Goal: Information Seeking & Learning: Learn about a topic

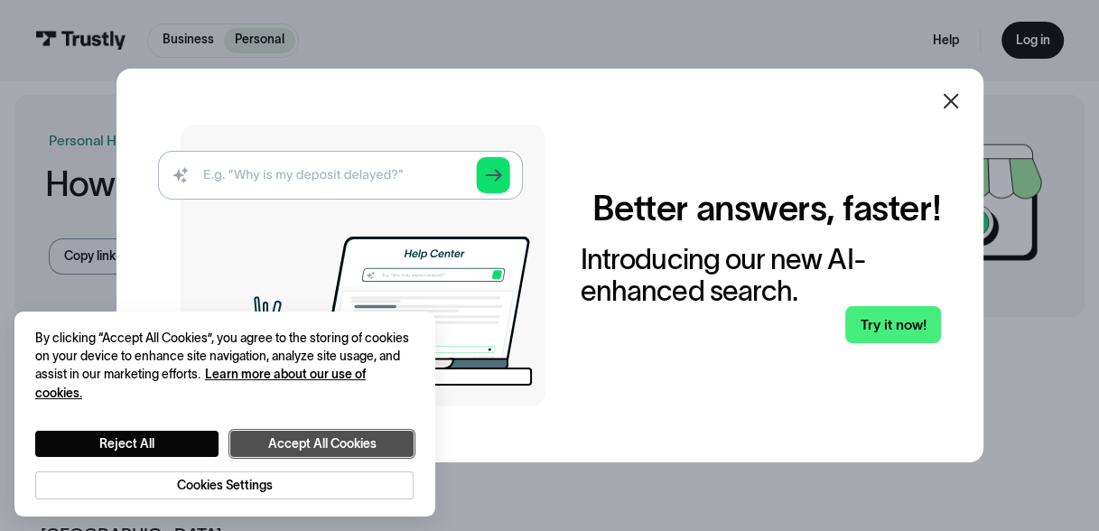
drag, startPoint x: 349, startPoint y: 445, endPoint x: 369, endPoint y: 440, distance: 20.6
click at [349, 445] on button "Accept All Cookies" at bounding box center [321, 444] width 183 height 26
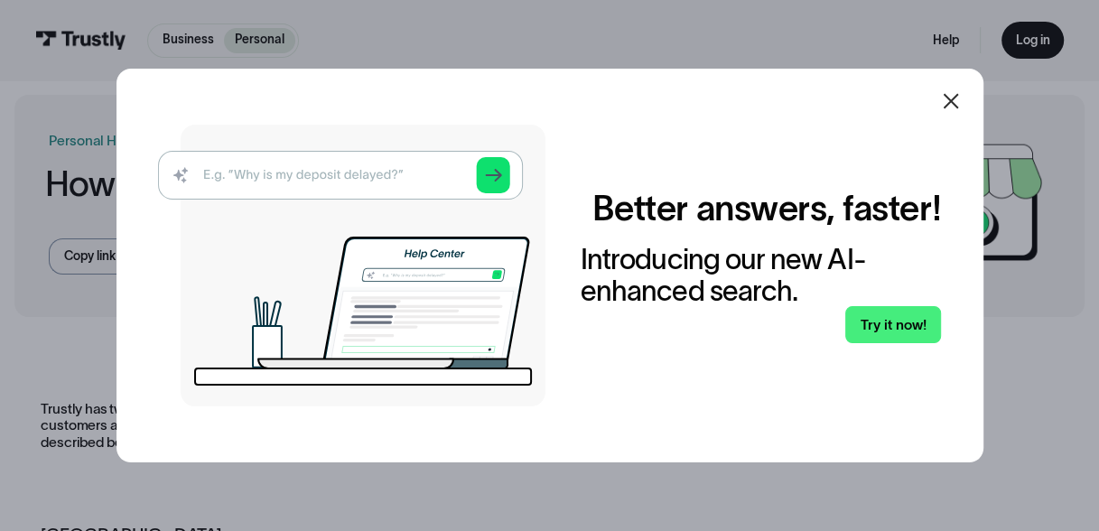
click at [955, 105] on icon at bounding box center [951, 101] width 22 height 22
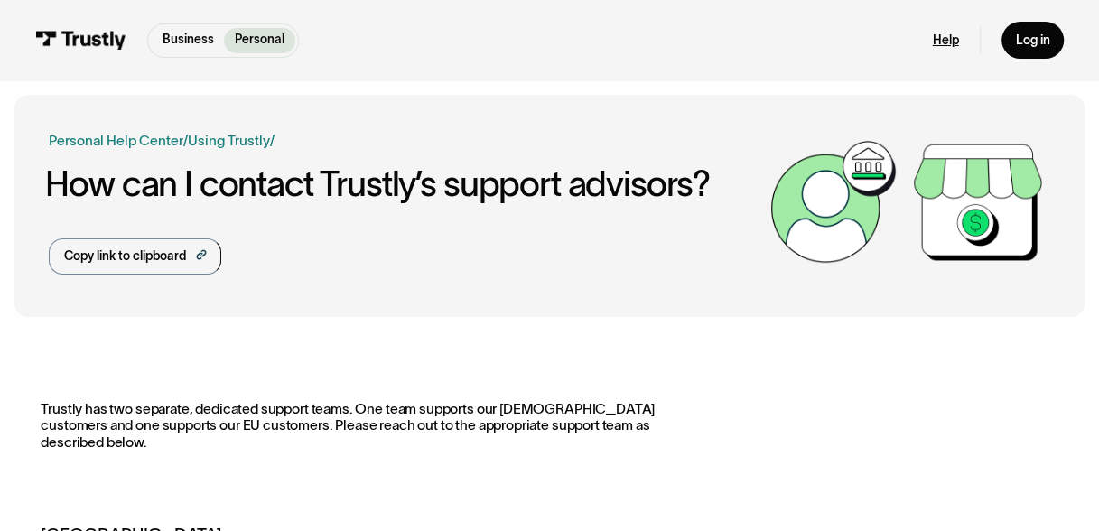
click at [952, 42] on link "Help" at bounding box center [946, 41] width 26 height 16
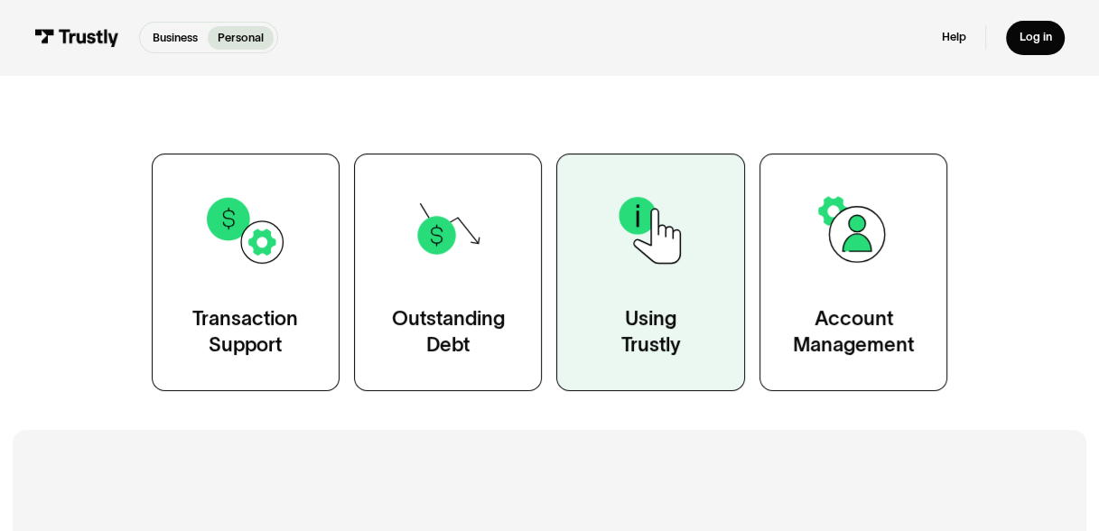
scroll to position [271, 0]
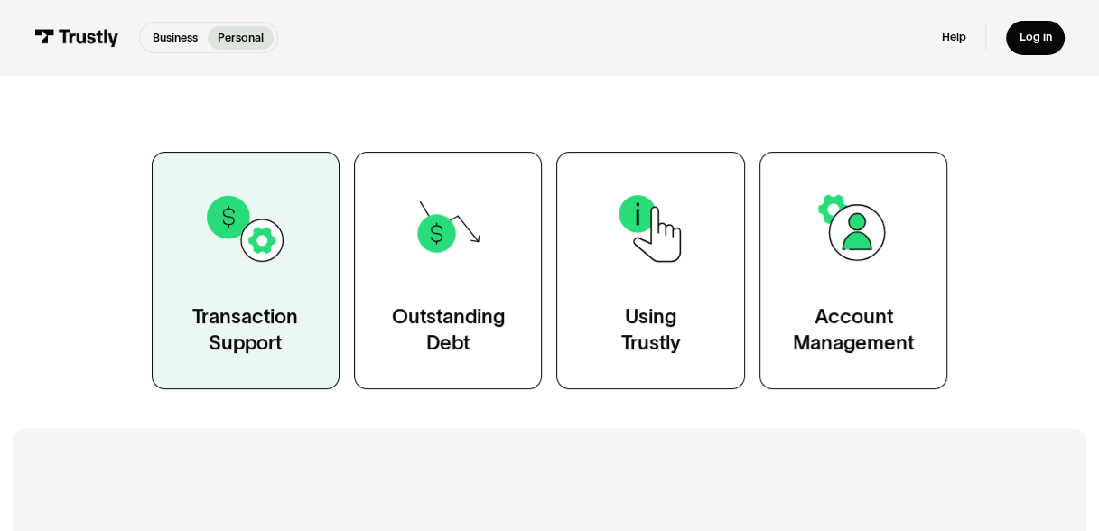
click at [252, 337] on div "Transaction Support" at bounding box center [245, 330] width 106 height 52
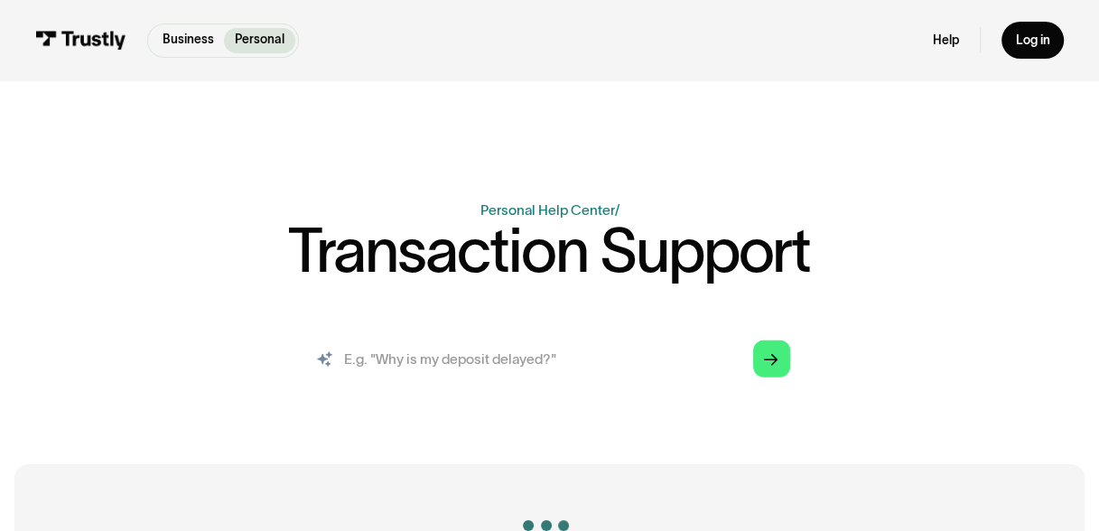
click at [555, 360] on input "search" at bounding box center [549, 359] width 509 height 56
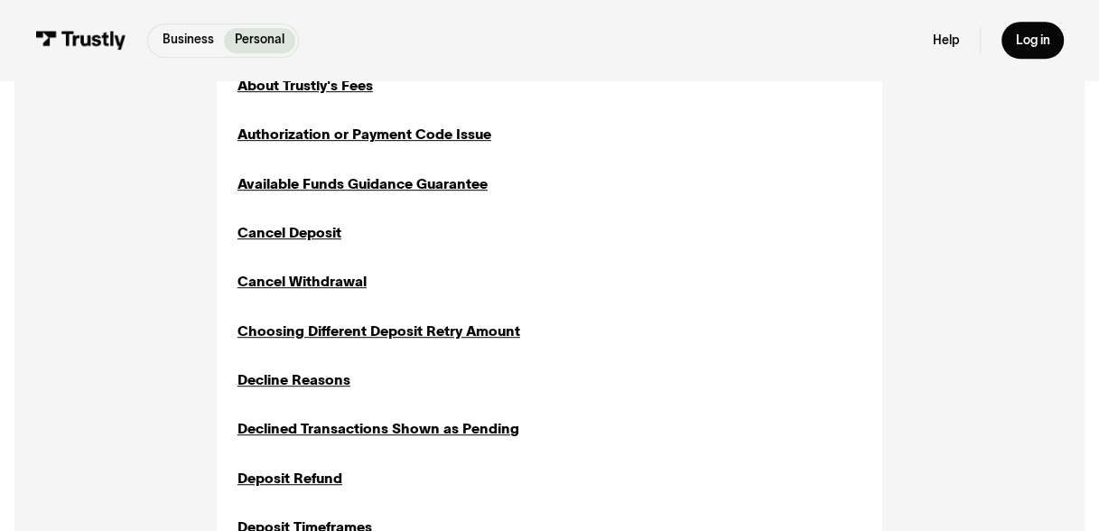
scroll to position [632, 0]
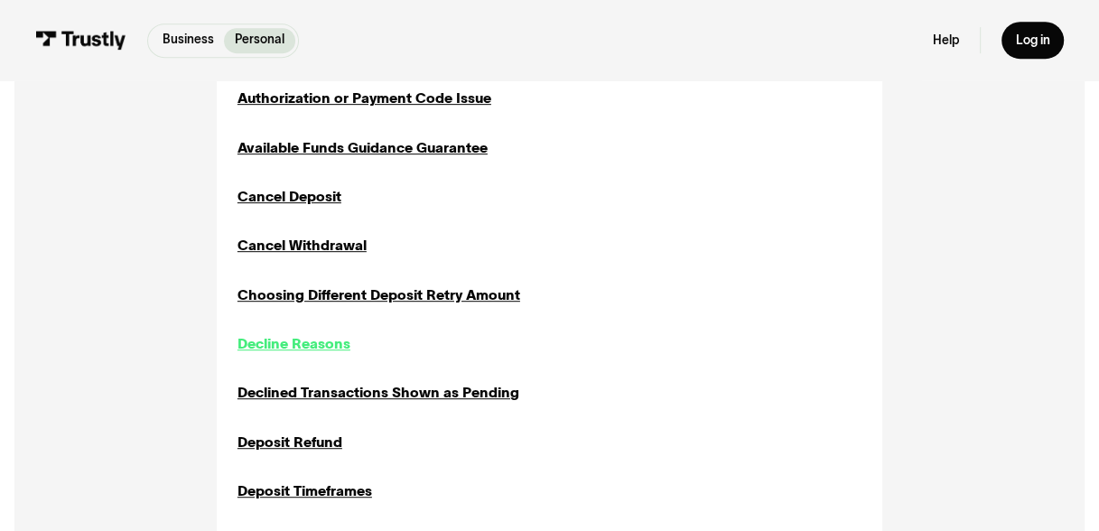
click at [324, 340] on div "Decline Reasons" at bounding box center [294, 343] width 113 height 21
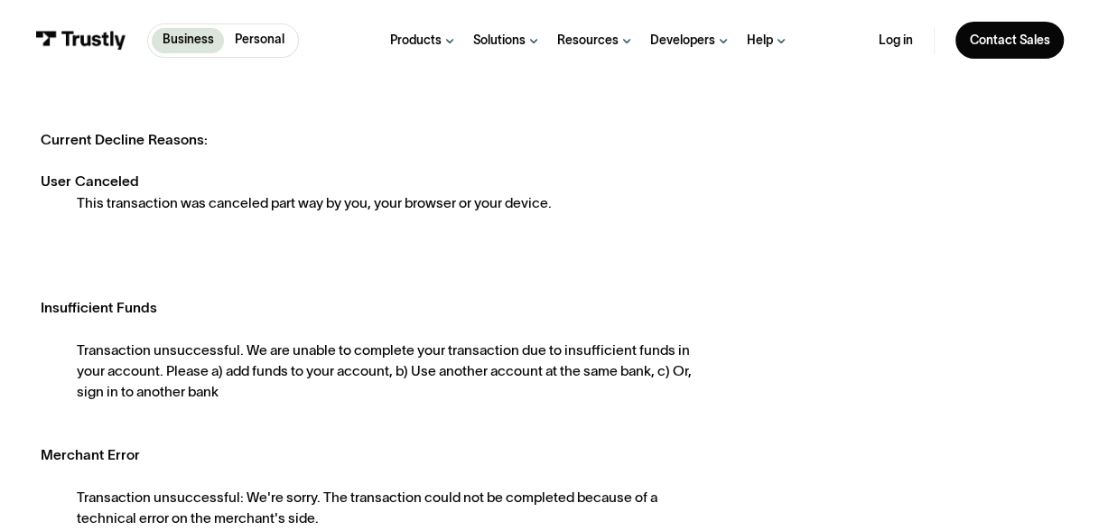
scroll to position [271, 0]
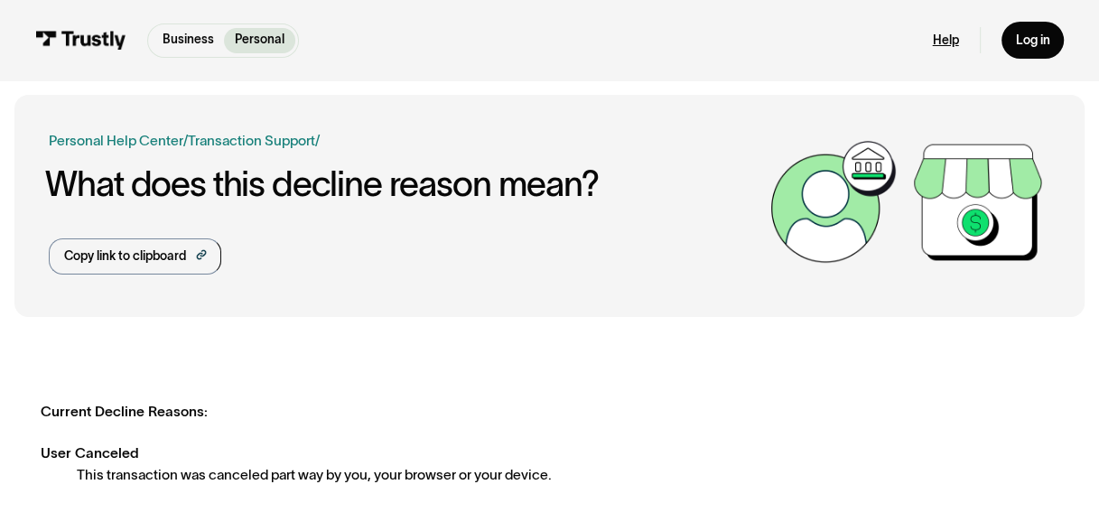
click at [957, 43] on link "Help" at bounding box center [946, 41] width 26 height 16
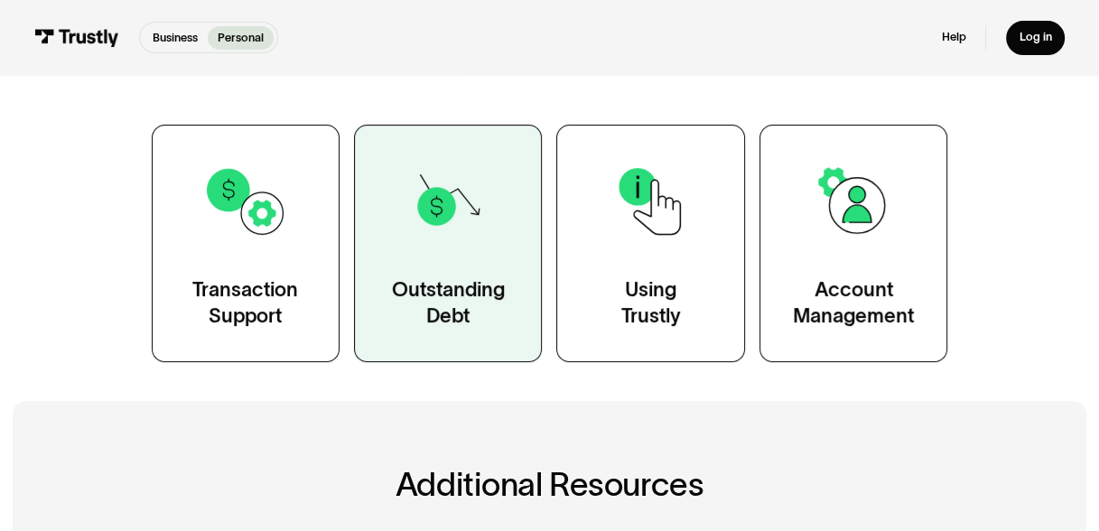
scroll to position [271, 0]
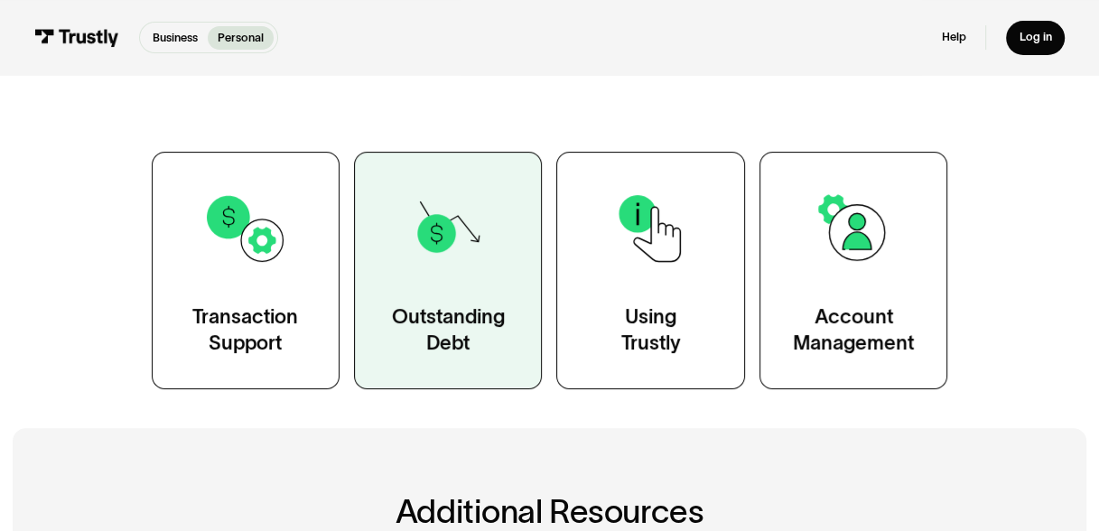
click at [469, 289] on link "Outstanding Debt" at bounding box center [448, 271] width 188 height 238
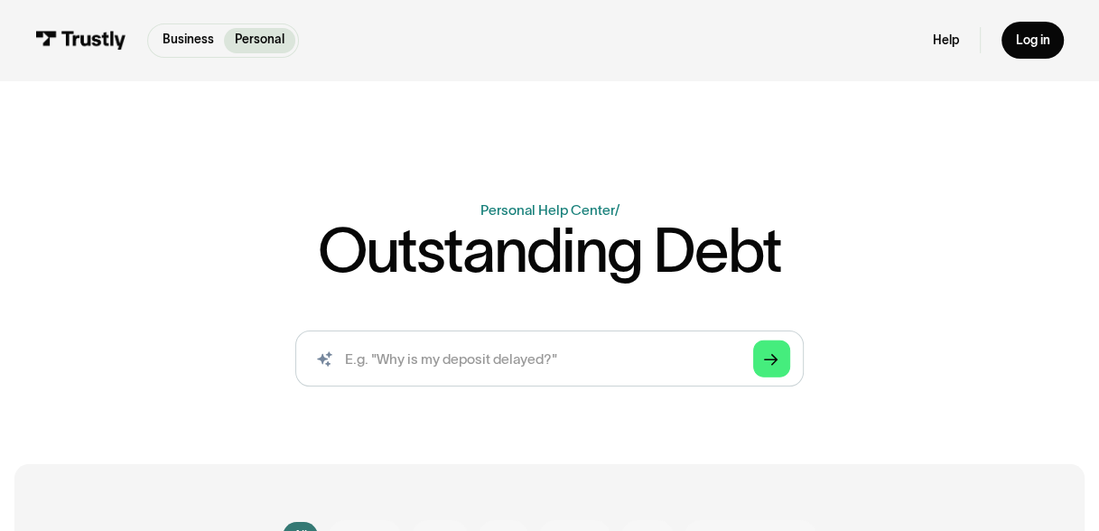
scroll to position [271, 0]
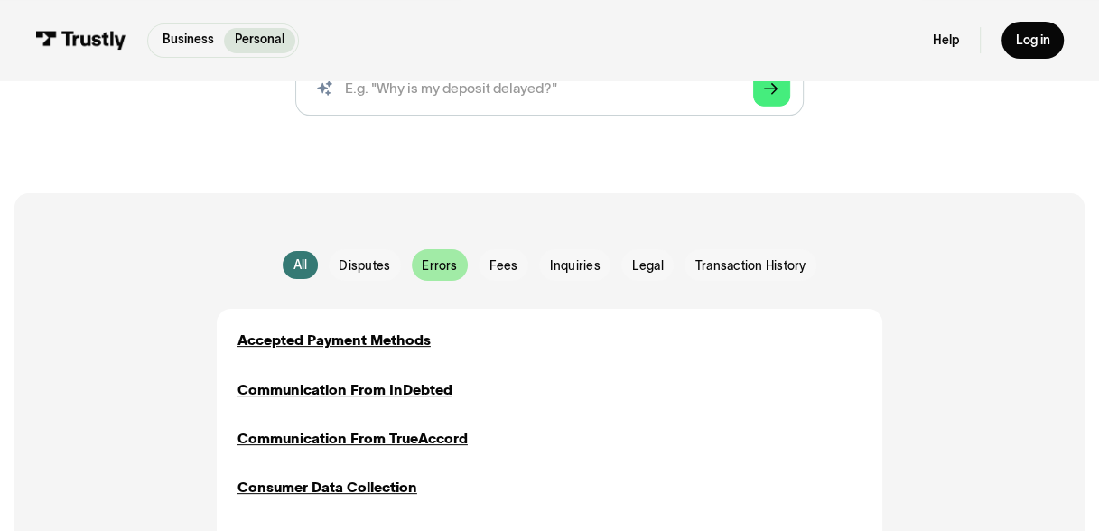
click at [436, 267] on span "Errors" at bounding box center [439, 265] width 35 height 17
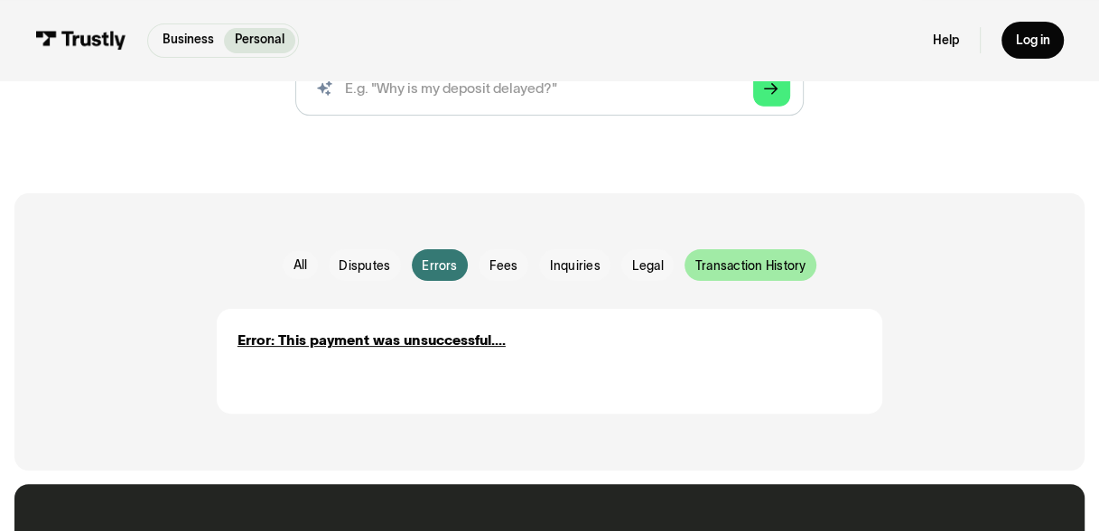
click at [737, 267] on span "Transaction History" at bounding box center [751, 265] width 111 height 17
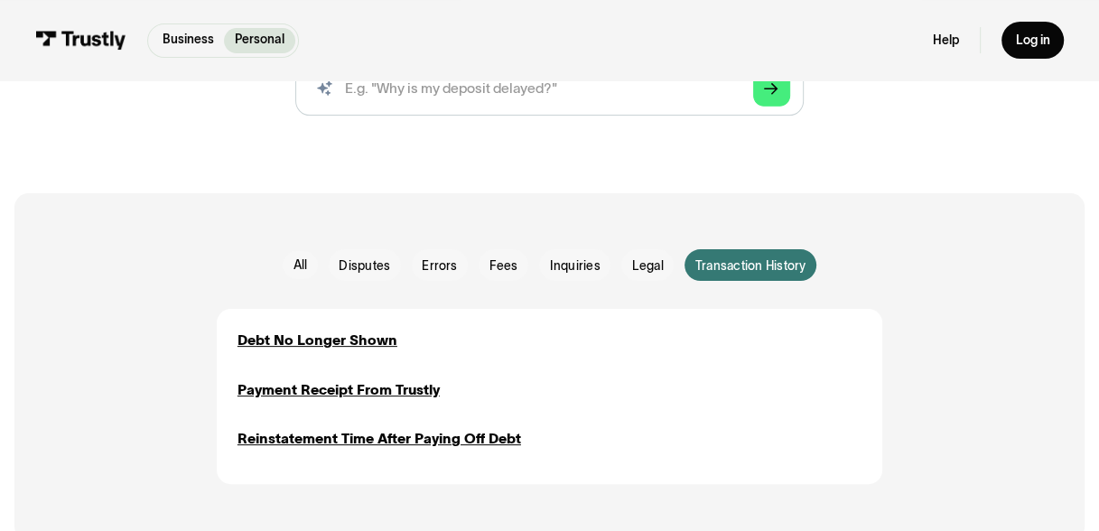
scroll to position [0, 0]
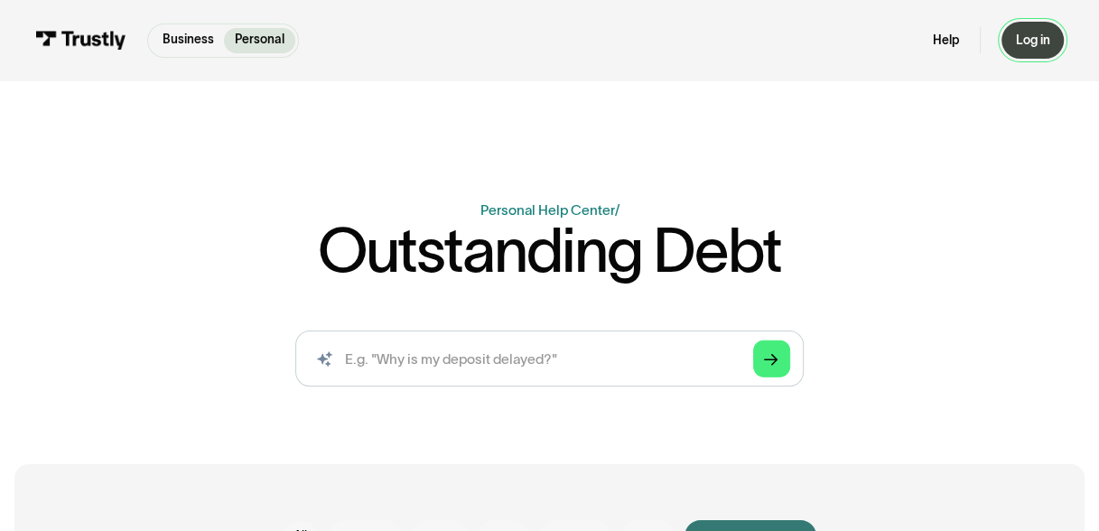
click at [1052, 33] on link "Log in" at bounding box center [1033, 40] width 62 height 37
